Goal: Feedback & Contribution: Submit feedback/report problem

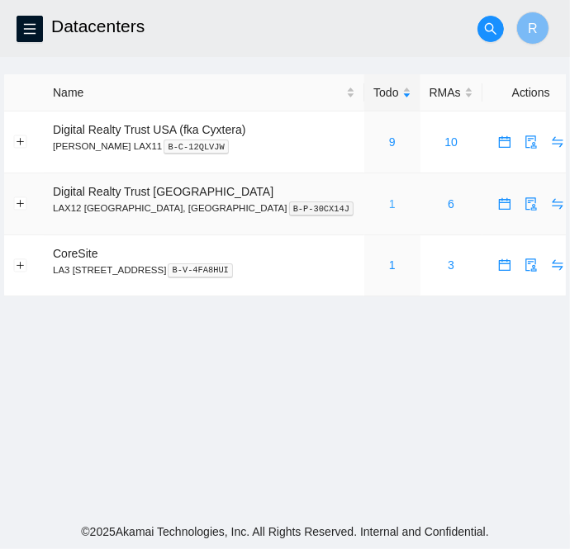
click at [389, 202] on link "1" at bounding box center [392, 203] width 7 height 13
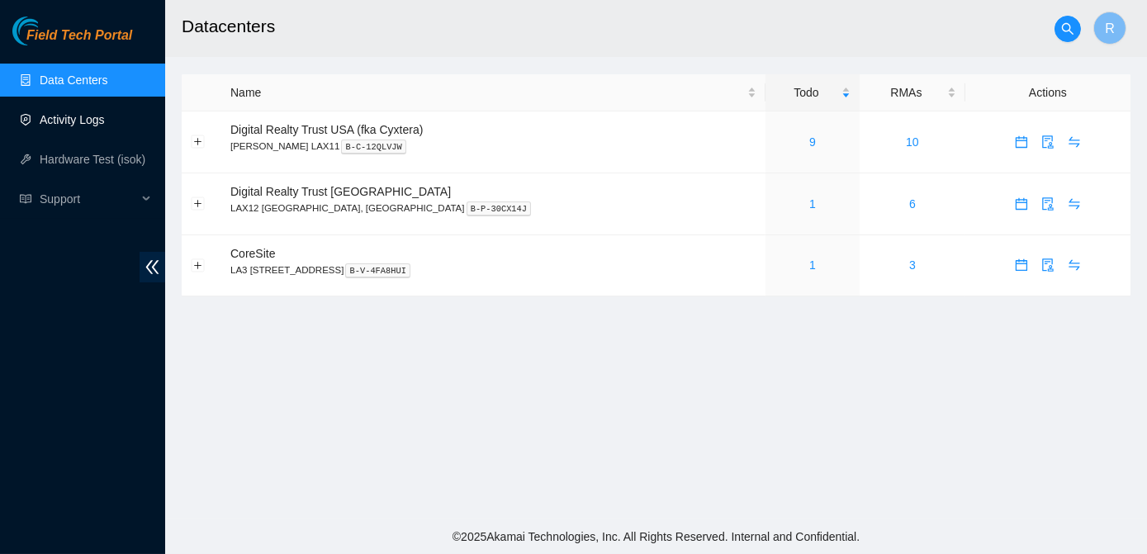
click at [99, 117] on link "Activity Logs" at bounding box center [72, 119] width 65 height 13
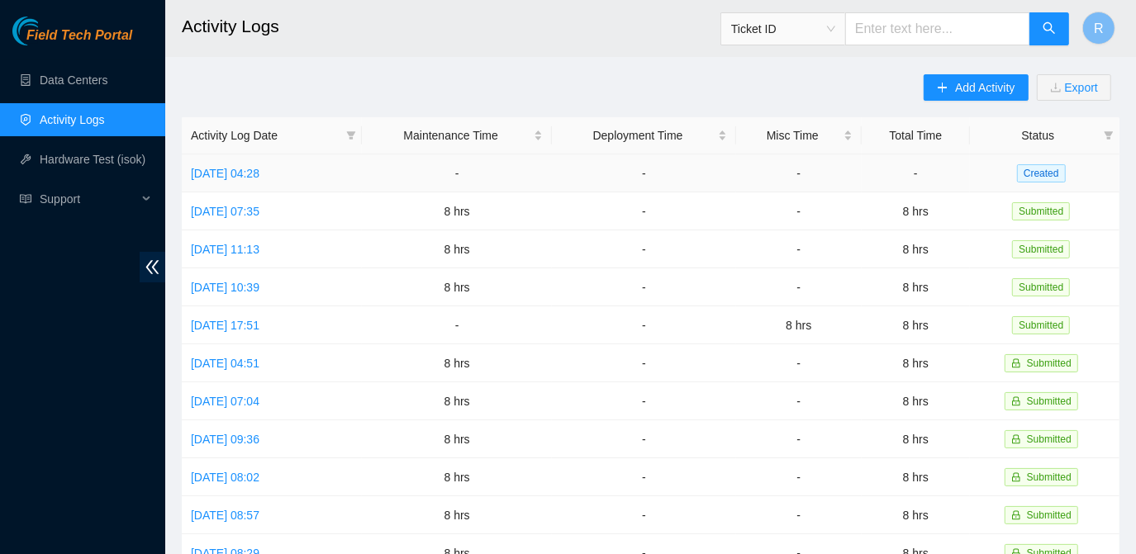
click at [273, 164] on td "Mon, 06 Oct 2025 04:28" at bounding box center [272, 173] width 180 height 38
click at [259, 173] on link "Mon, 06 Oct 2025 04:28" at bounding box center [225, 173] width 69 height 13
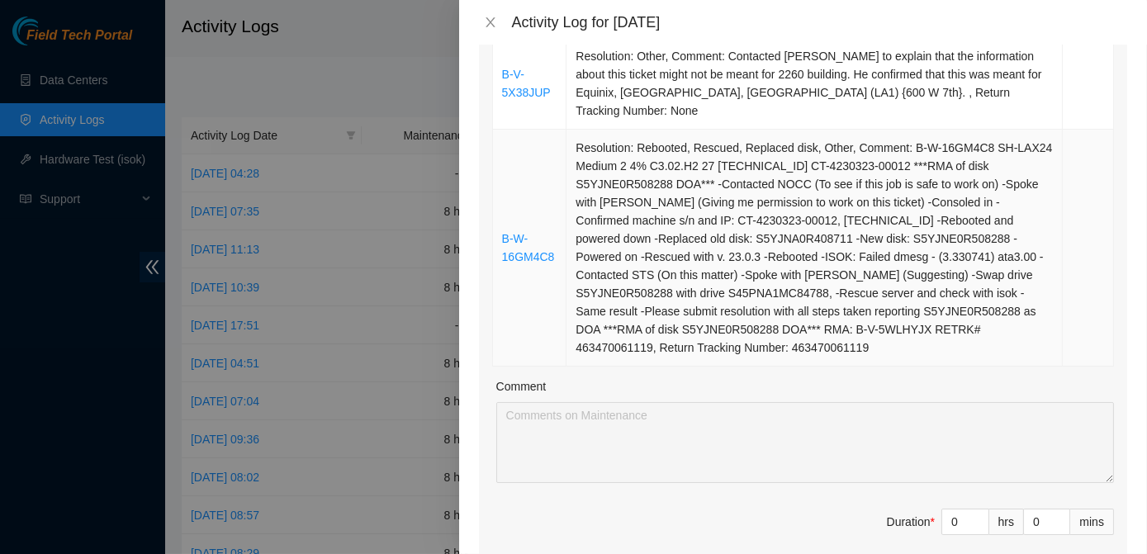
scroll to position [677, 0]
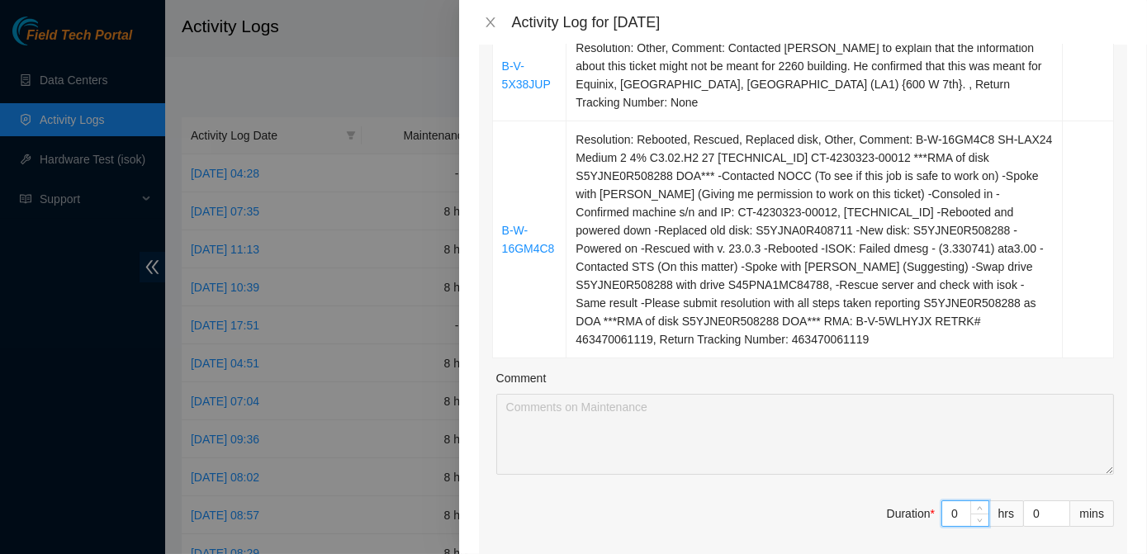
drag, startPoint x: 953, startPoint y: 478, endPoint x: 937, endPoint y: 478, distance: 16.5
click at [569, 501] on input "0" at bounding box center [965, 513] width 46 height 25
type input "8"
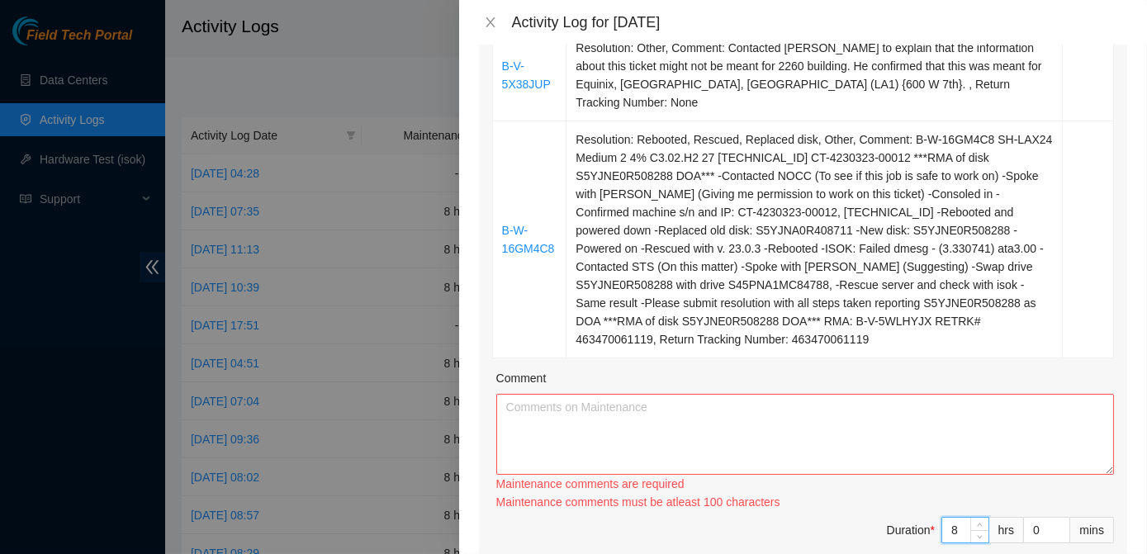
type input "8"
click at [540, 406] on textarea "Comment" at bounding box center [805, 434] width 618 height 81
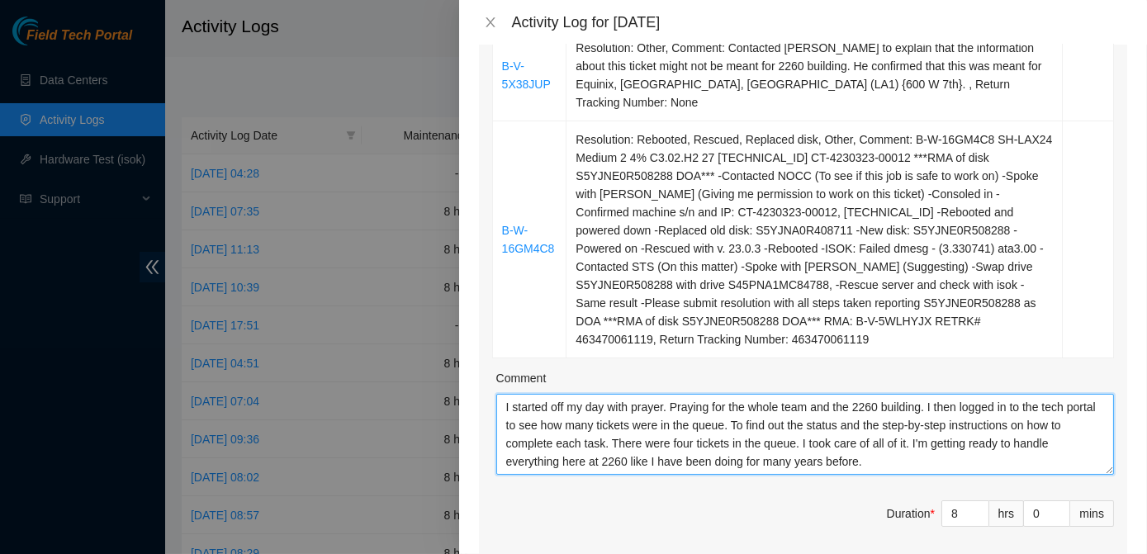
click at [569, 428] on textarea "I started off my day with prayer. Praying for the whole team and the 2260 build…" at bounding box center [805, 434] width 618 height 81
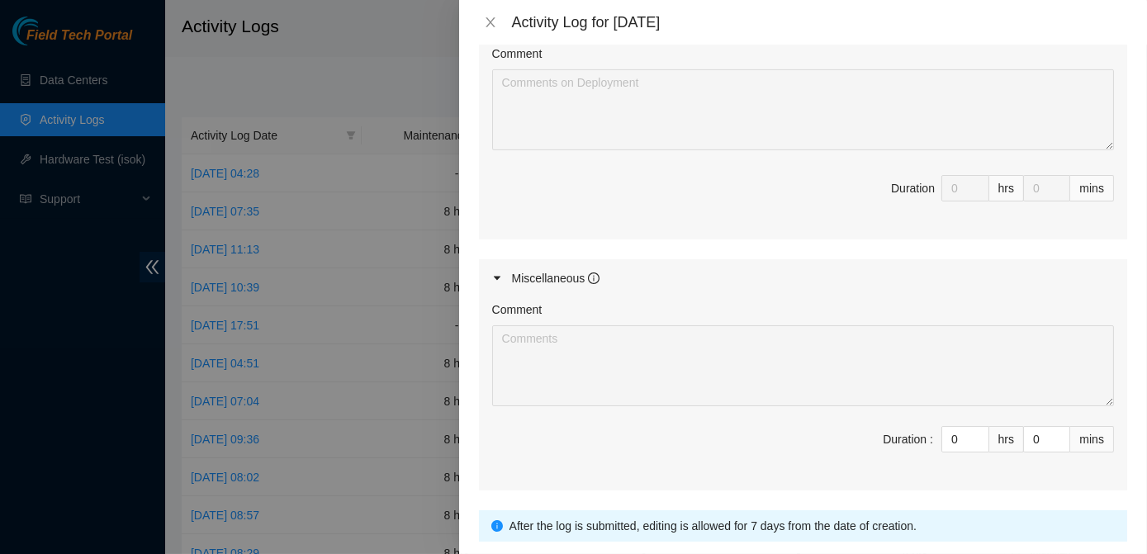
scroll to position [1421, 0]
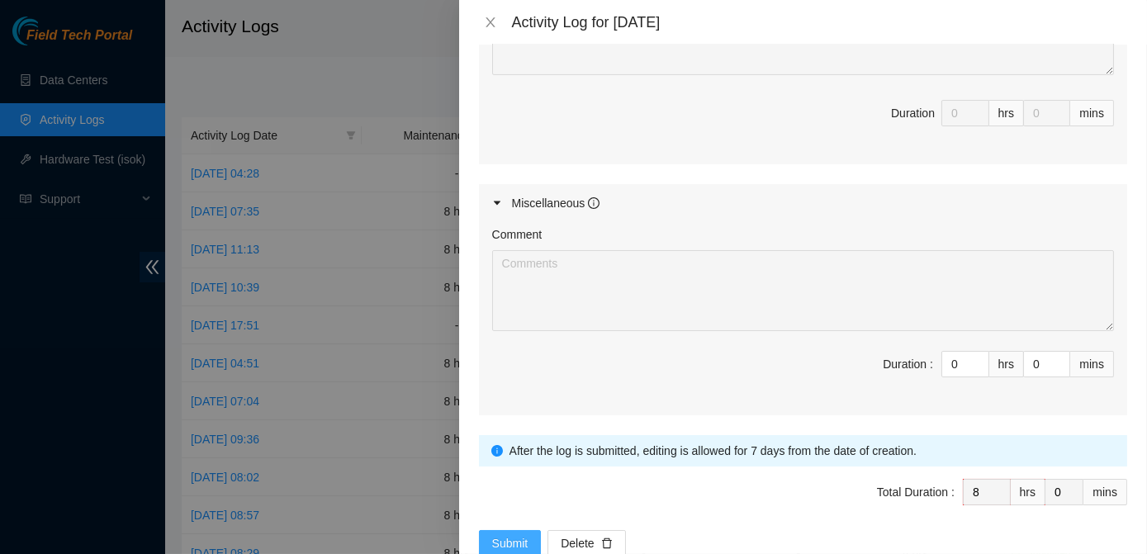
type textarea "I started off my day with prayer. Praying for the whole team and the 2260 build…"
click at [529, 530] on button "Submit" at bounding box center [510, 543] width 63 height 26
